Goal: Check status

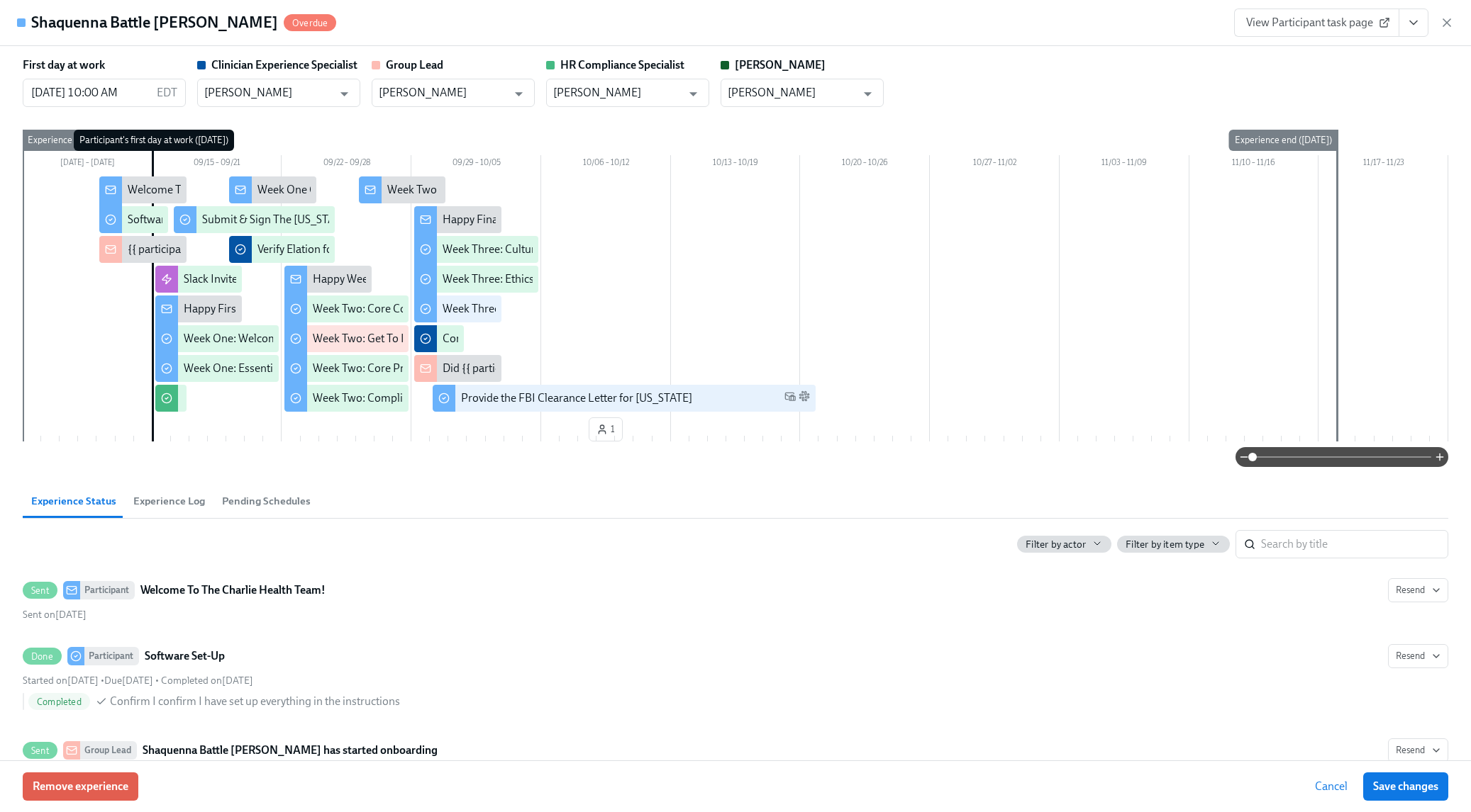
click at [1443, 29] on icon "button" at bounding box center [1447, 23] width 14 height 14
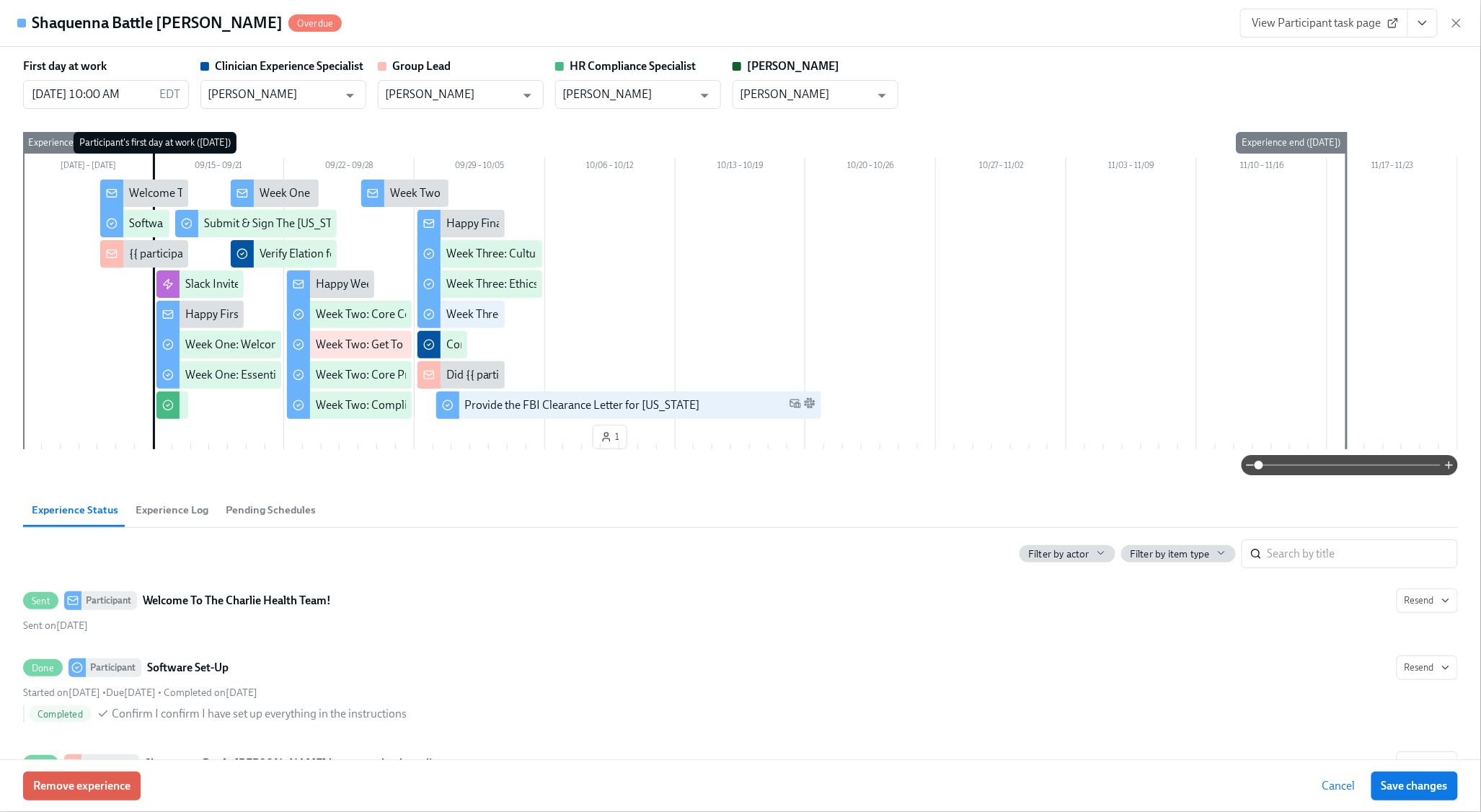
scroll to position [995, 0]
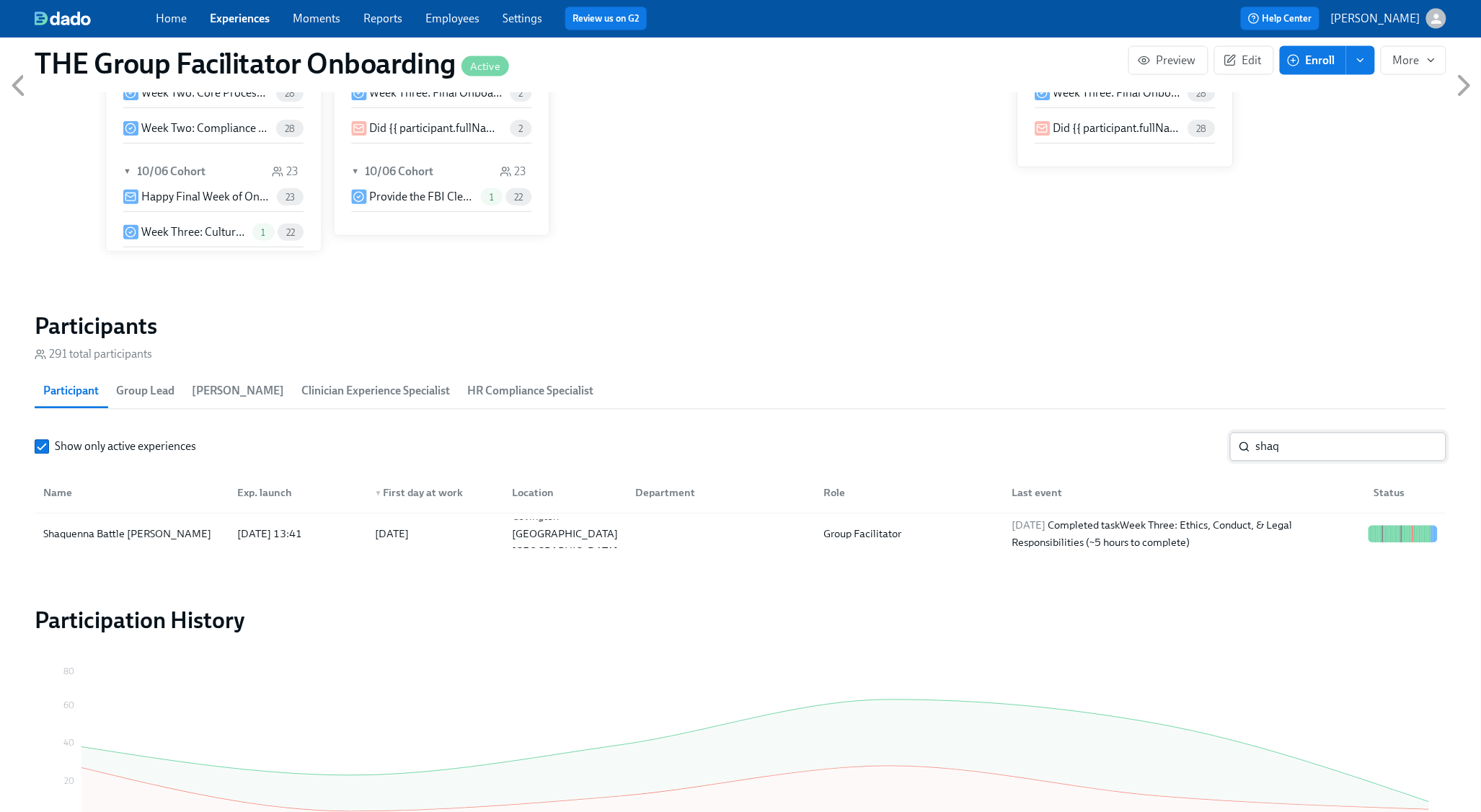
click at [1296, 446] on input "shaq" at bounding box center [1351, 447] width 190 height 29
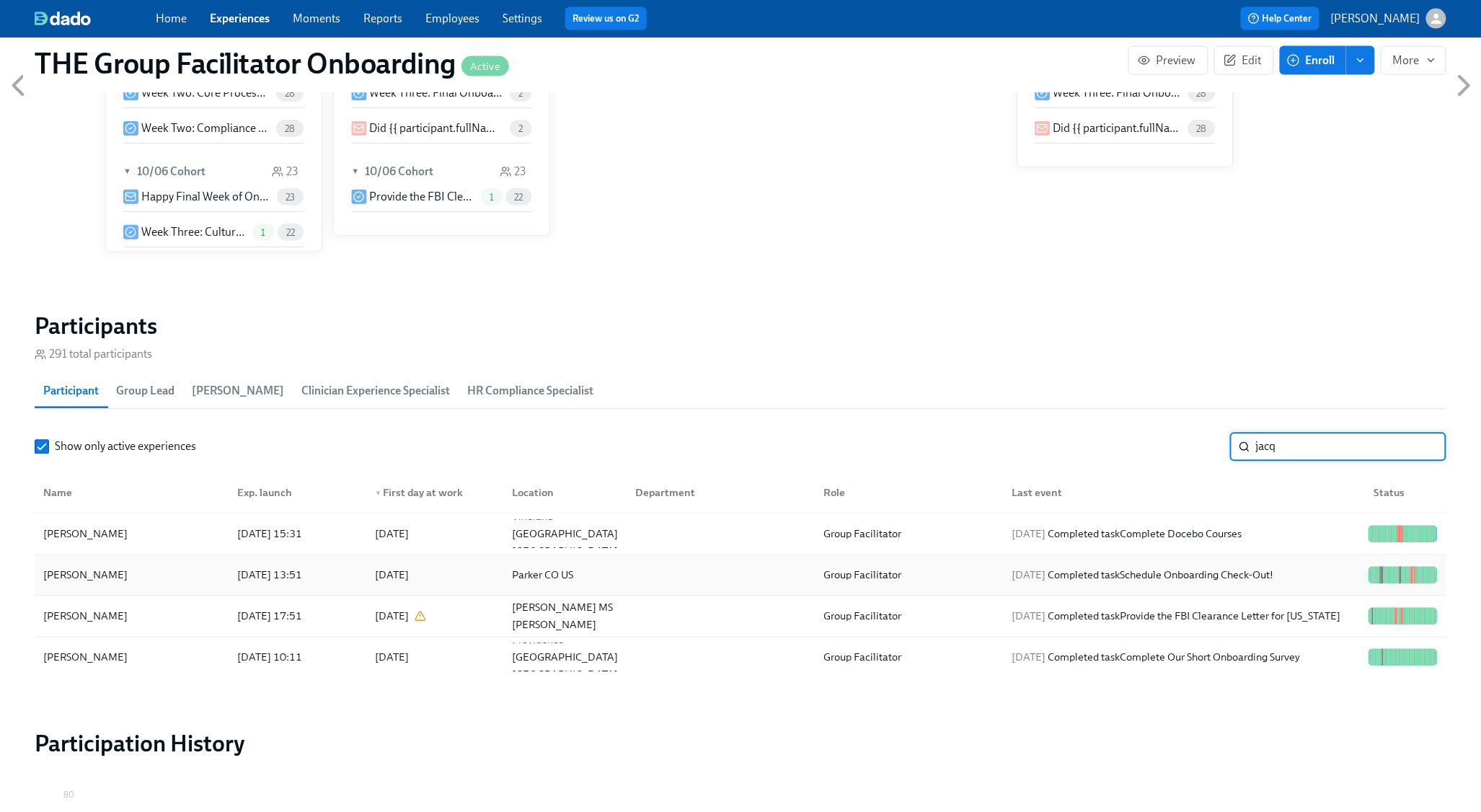
type input "jacq"
click at [1289, 588] on div "[DATE] Completed task Schedule Onboarding Check-Out!" at bounding box center [1181, 575] width 362 height 29
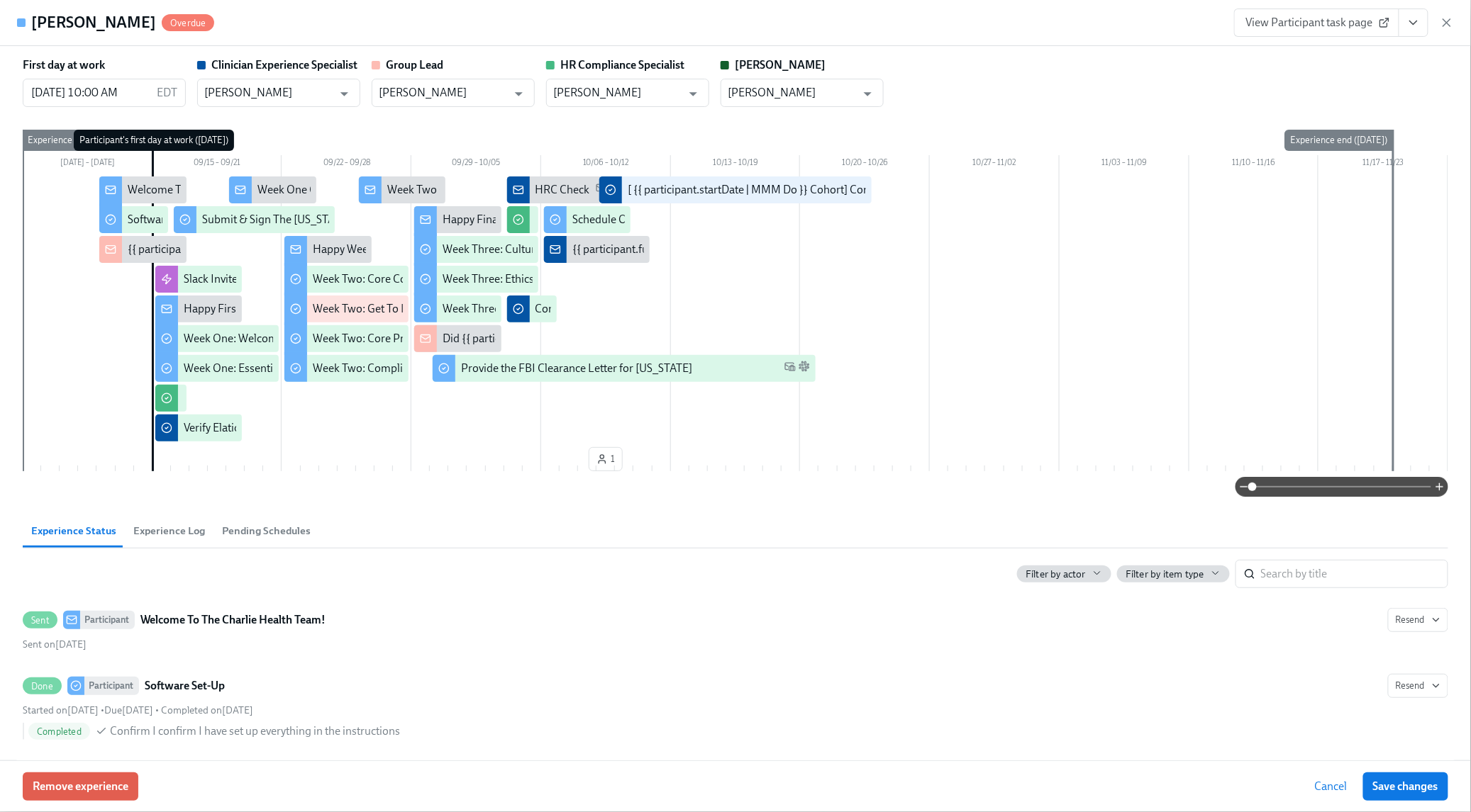
click at [1420, 26] on icon "View task page" at bounding box center [1413, 23] width 14 height 14
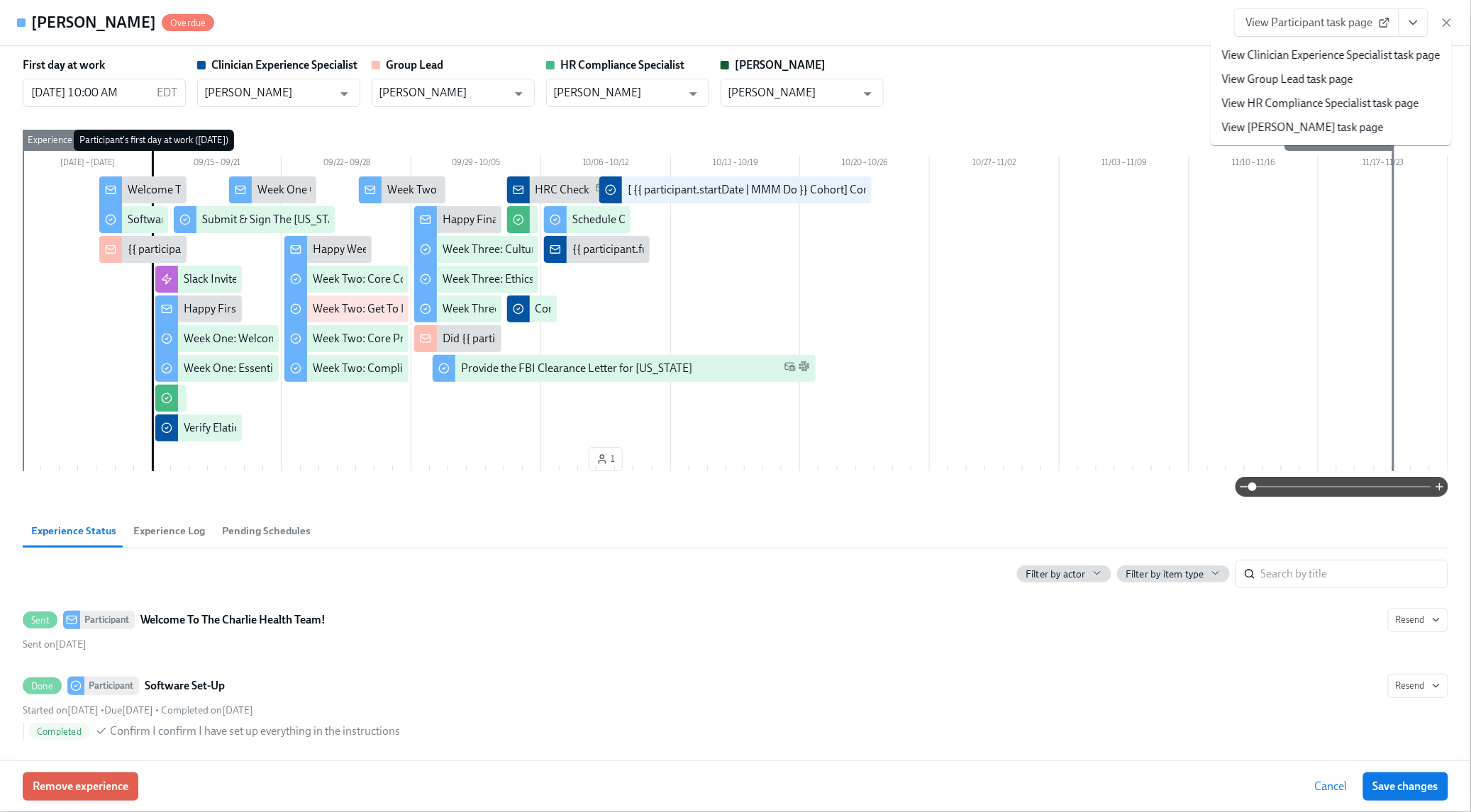
click at [1377, 63] on link "View Clinician Experience Specialist task page" at bounding box center [1330, 56] width 218 height 16
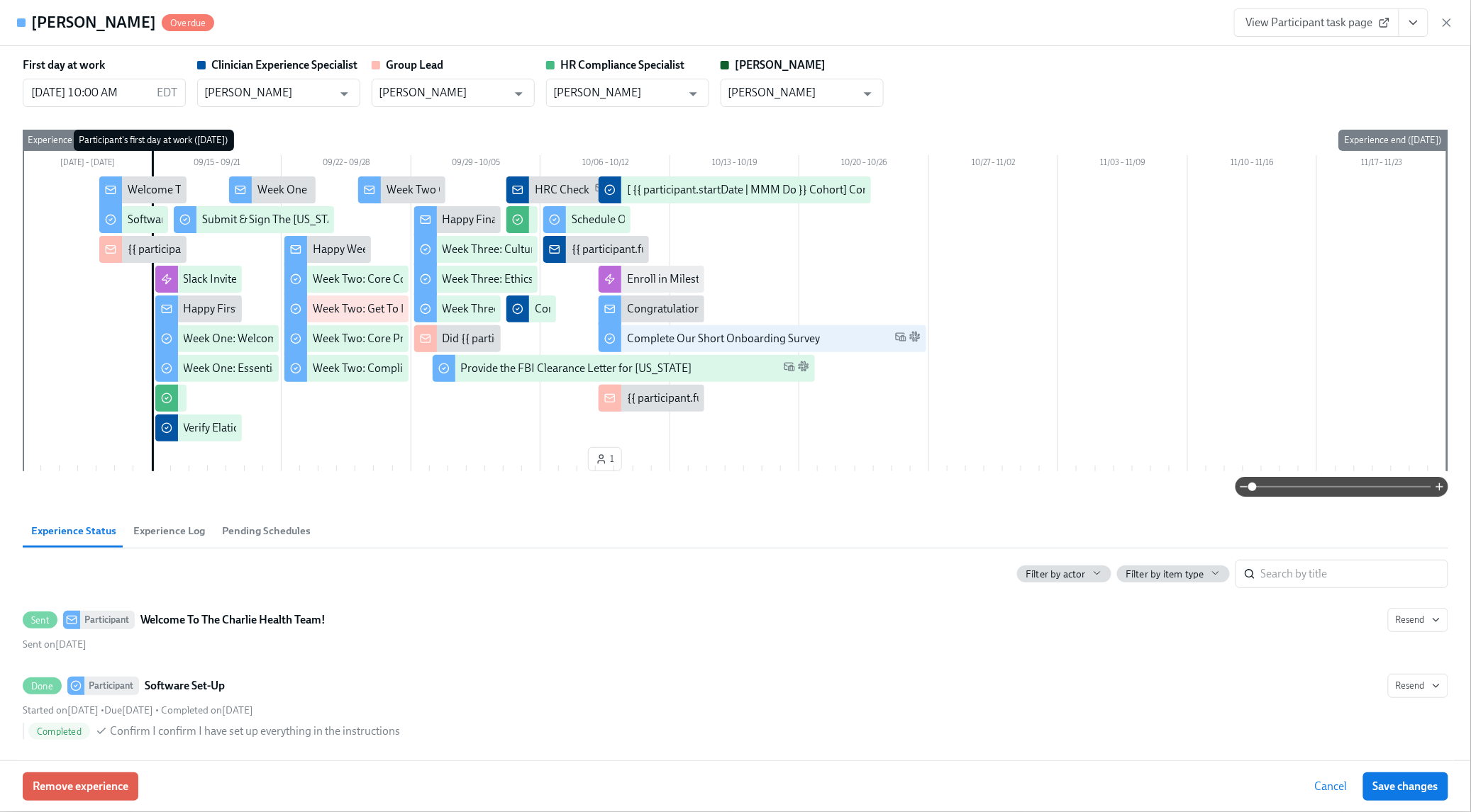
click at [1450, 22] on icon "button" at bounding box center [1447, 23] width 14 height 14
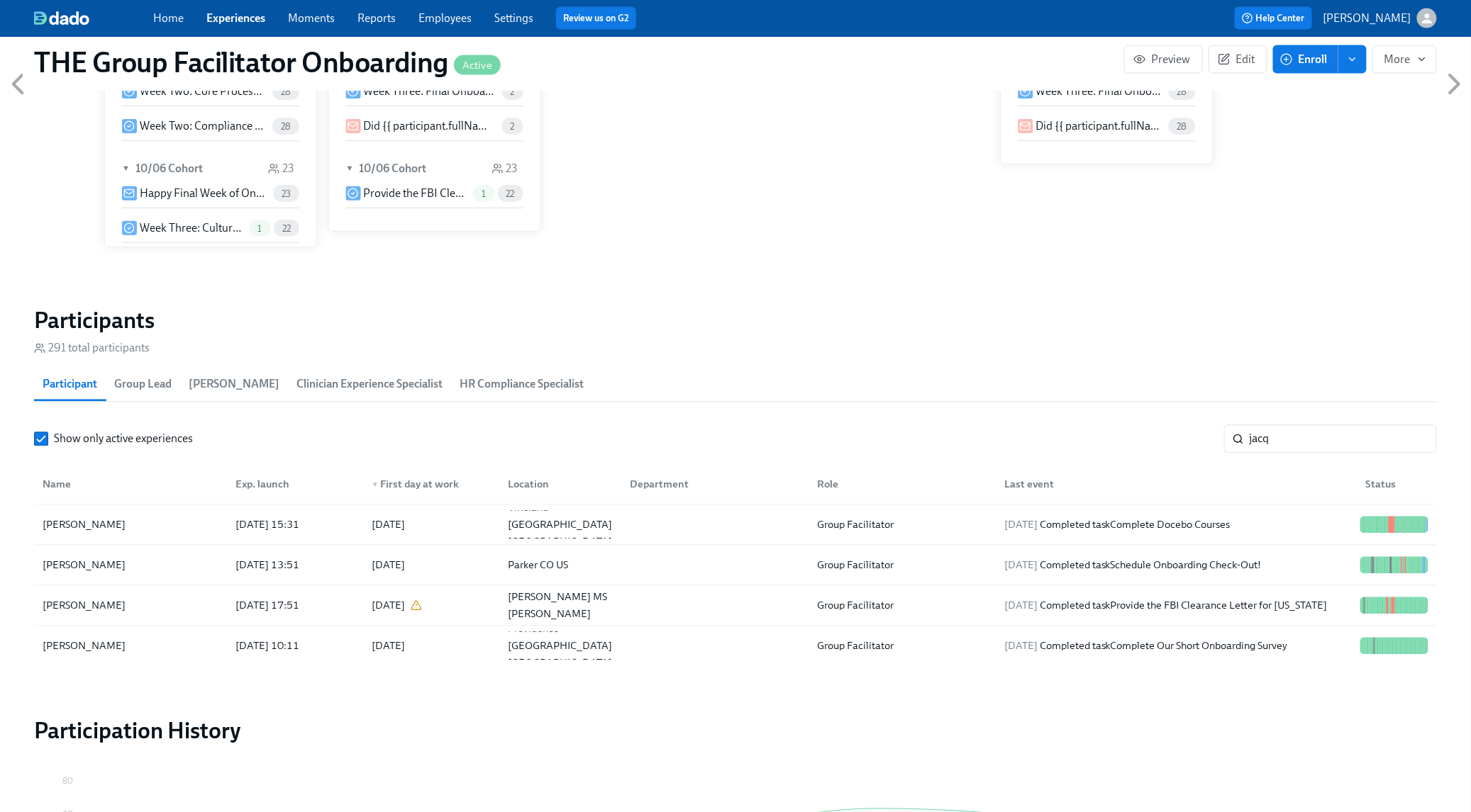
click at [1402, 440] on input "jacq" at bounding box center [1343, 439] width 187 height 28
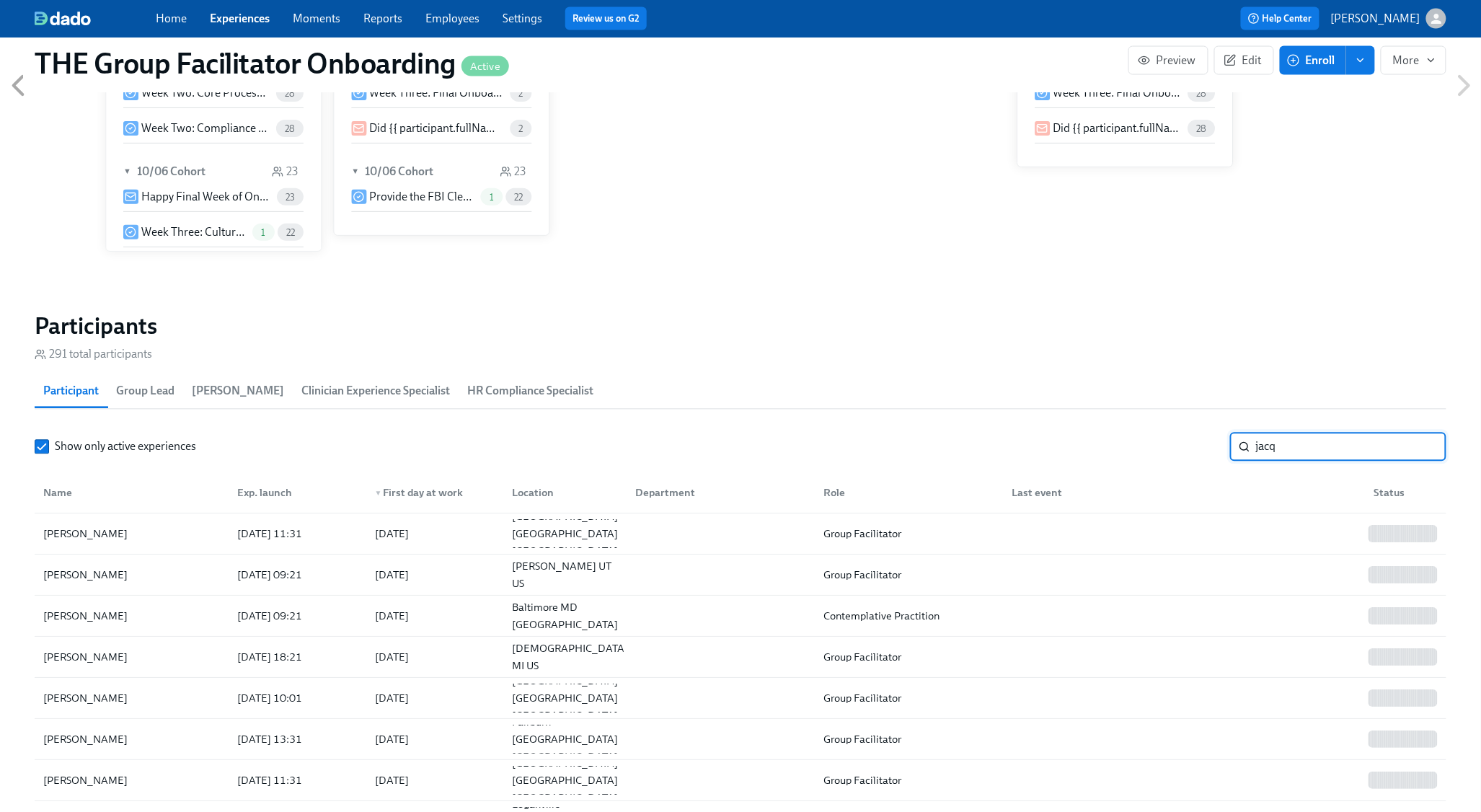
scroll to position [0, 21134]
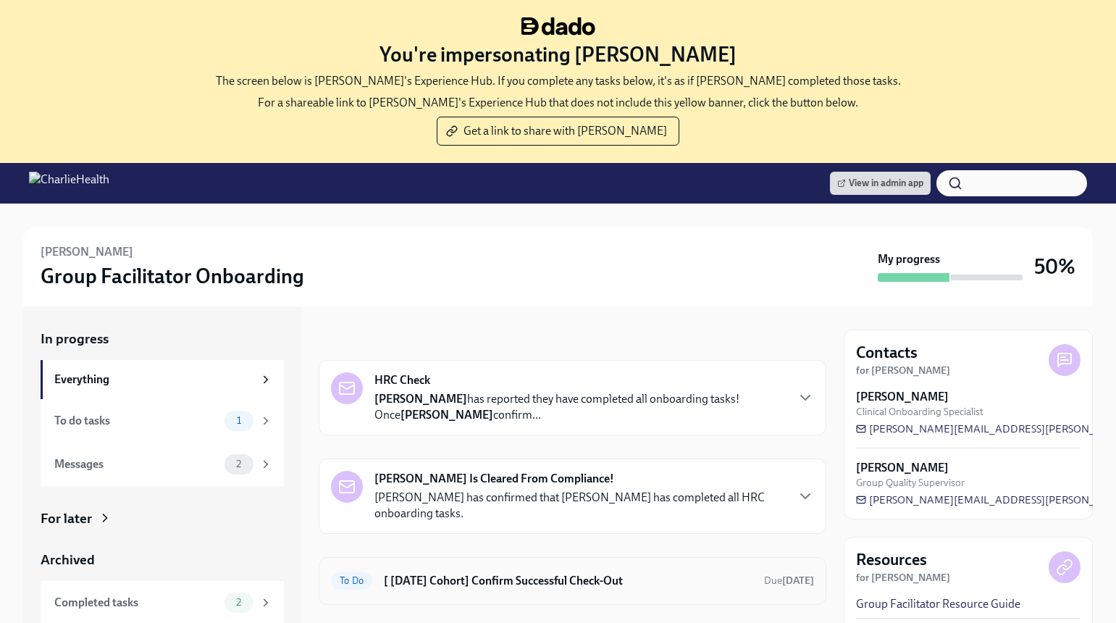
click at [540, 588] on h6 "[ [DATE] Cohort] Confirm Successful Check-Out" at bounding box center [568, 581] width 369 height 16
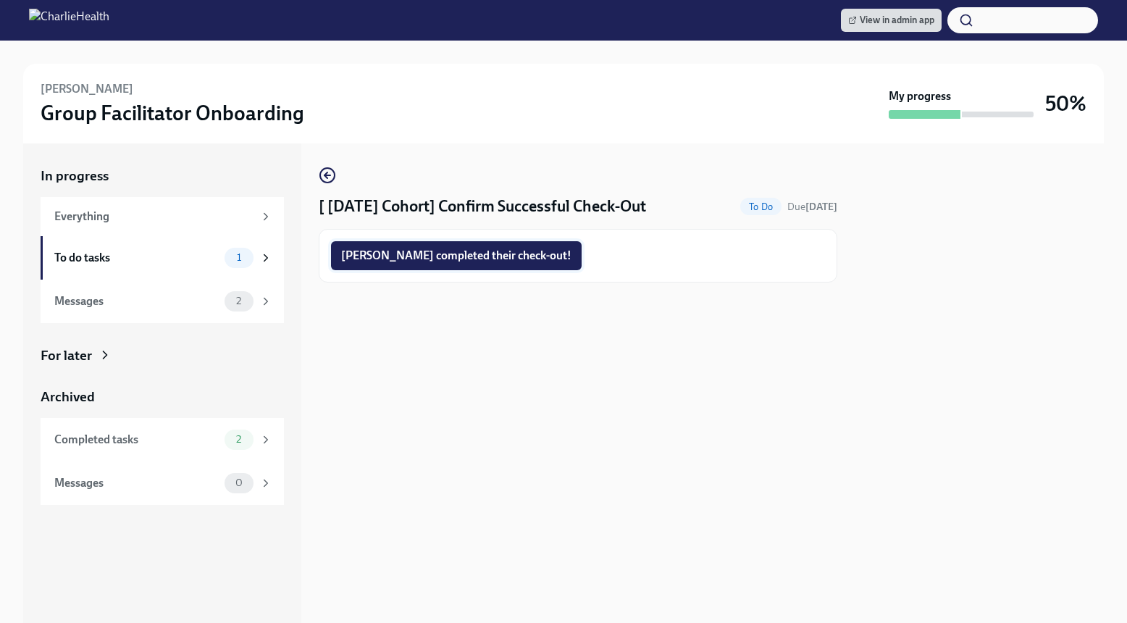
click at [420, 257] on span "[PERSON_NAME] completed their check-out!" at bounding box center [456, 255] width 230 height 14
